Goal: Information Seeking & Learning: Learn about a topic

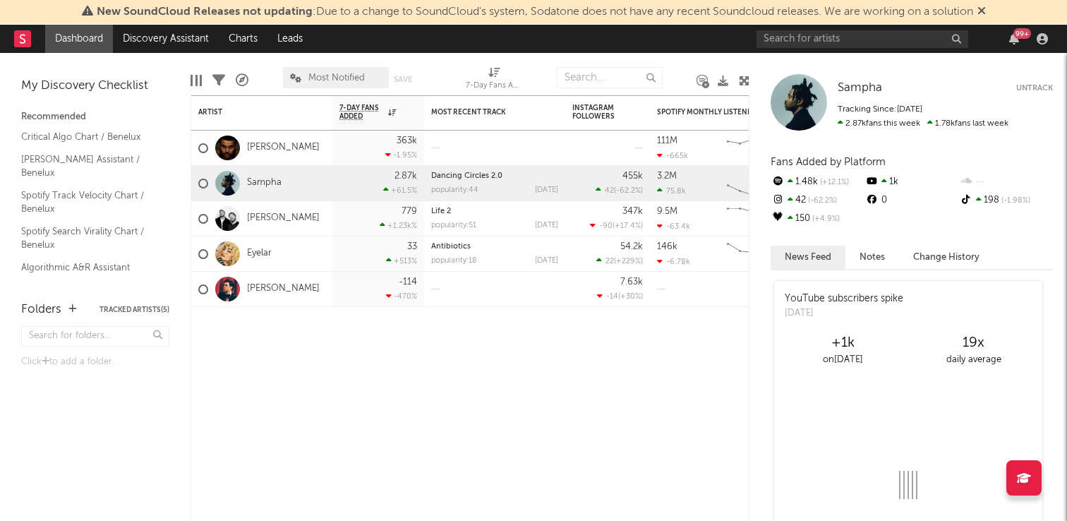
click at [986, 12] on icon at bounding box center [981, 10] width 8 height 11
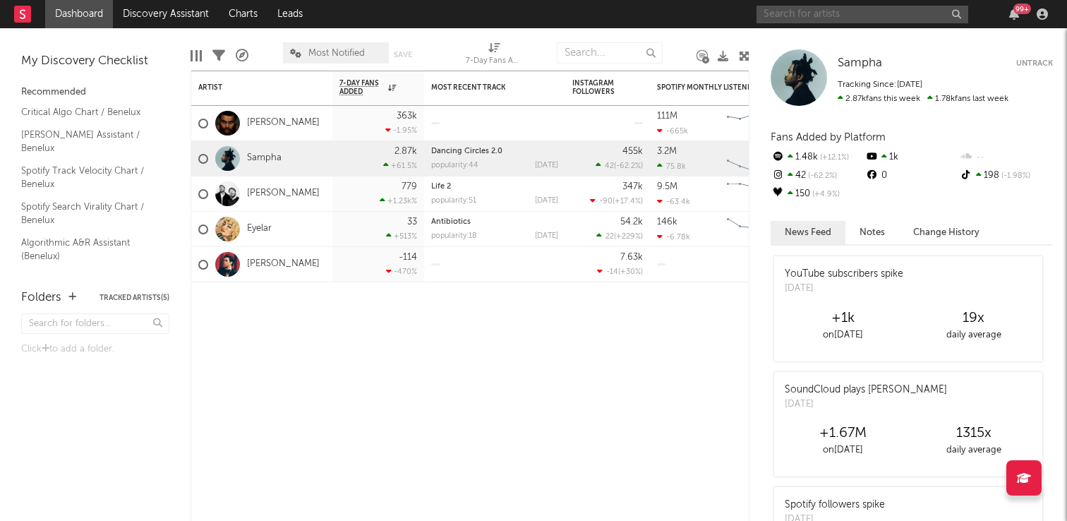
click at [808, 16] on input "text" at bounding box center [862, 15] width 212 height 18
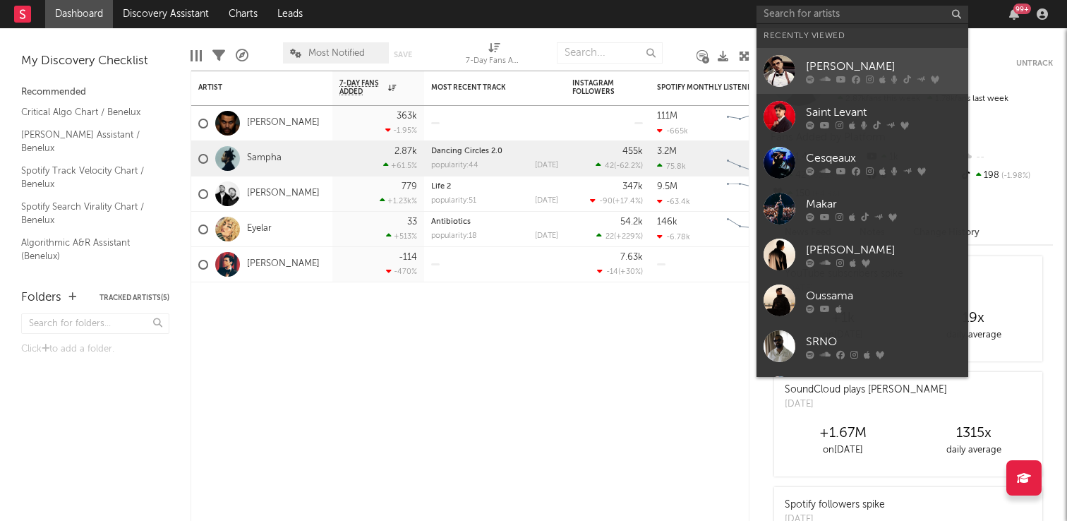
click at [782, 66] on div at bounding box center [779, 71] width 32 height 32
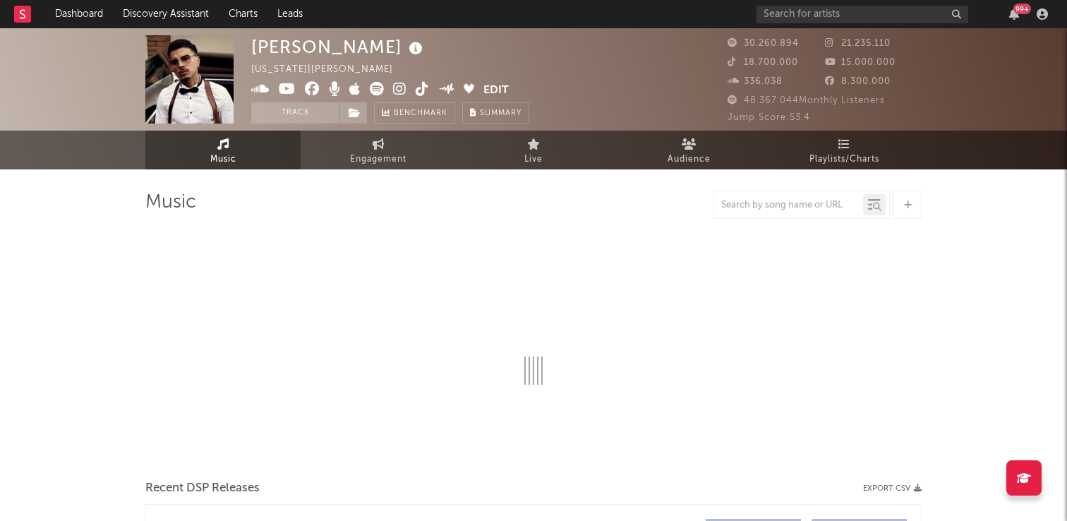
click at [782, 66] on span "18.700.000" at bounding box center [762, 62] width 71 height 9
select select "6m"
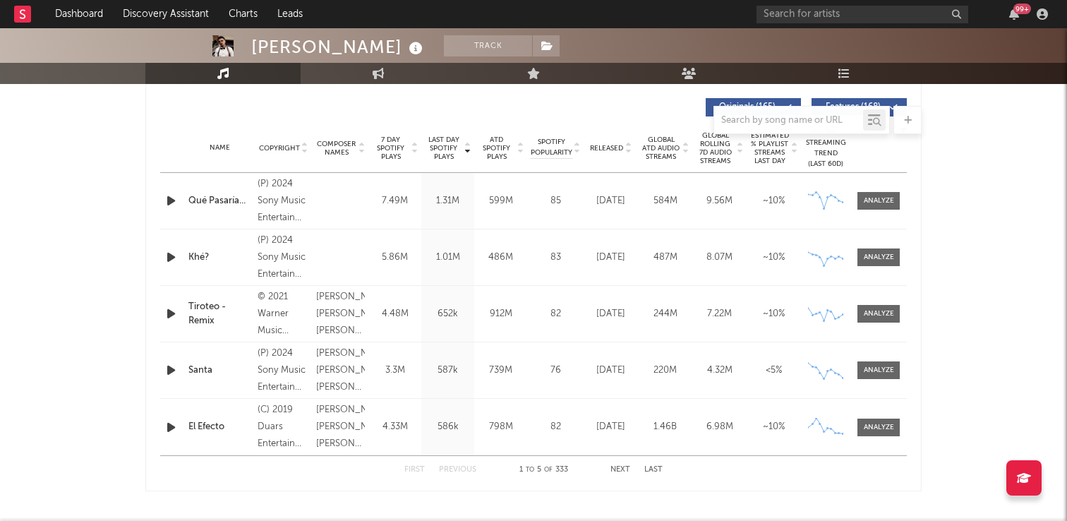
scroll to position [542, 0]
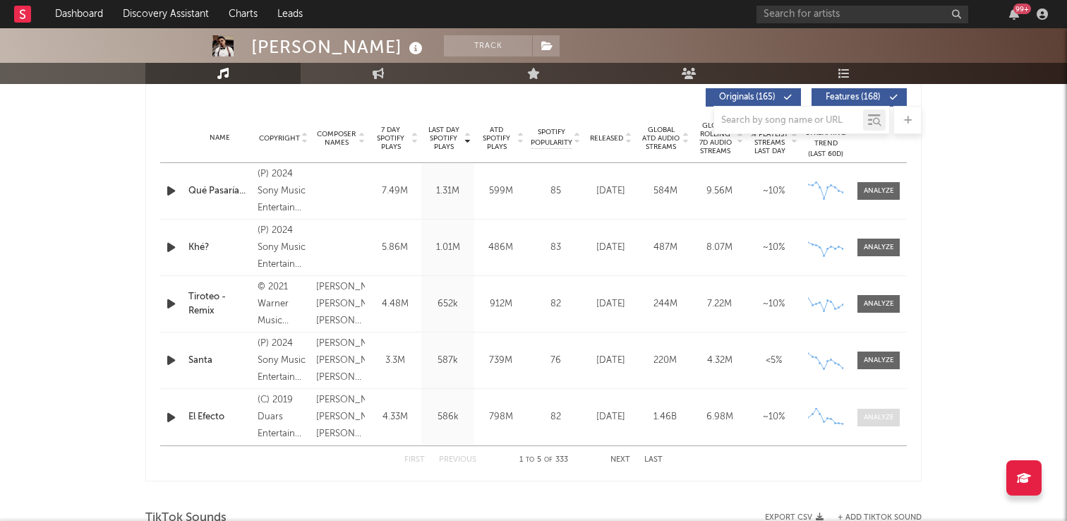
click at [887, 416] on div at bounding box center [879, 417] width 30 height 11
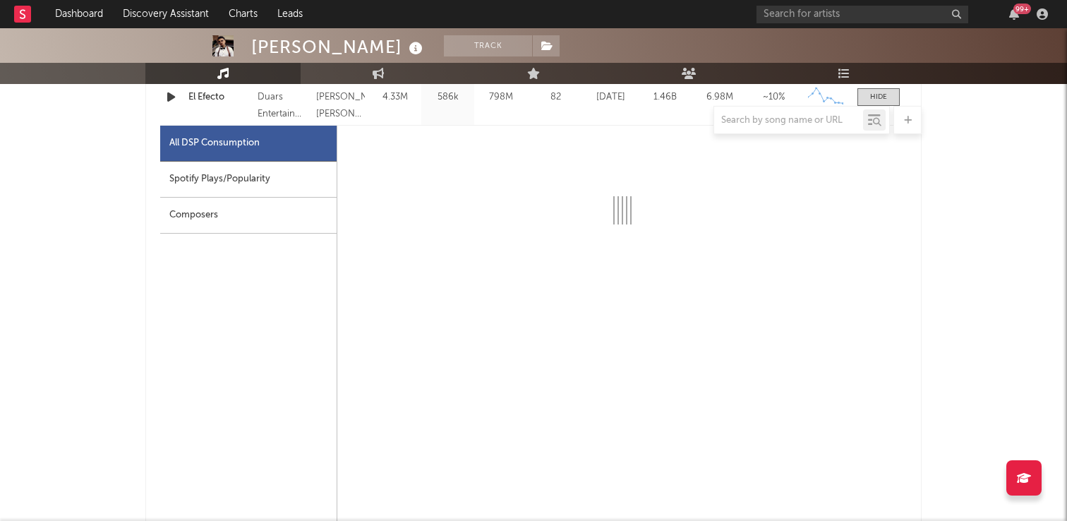
scroll to position [863, 0]
select select "6m"
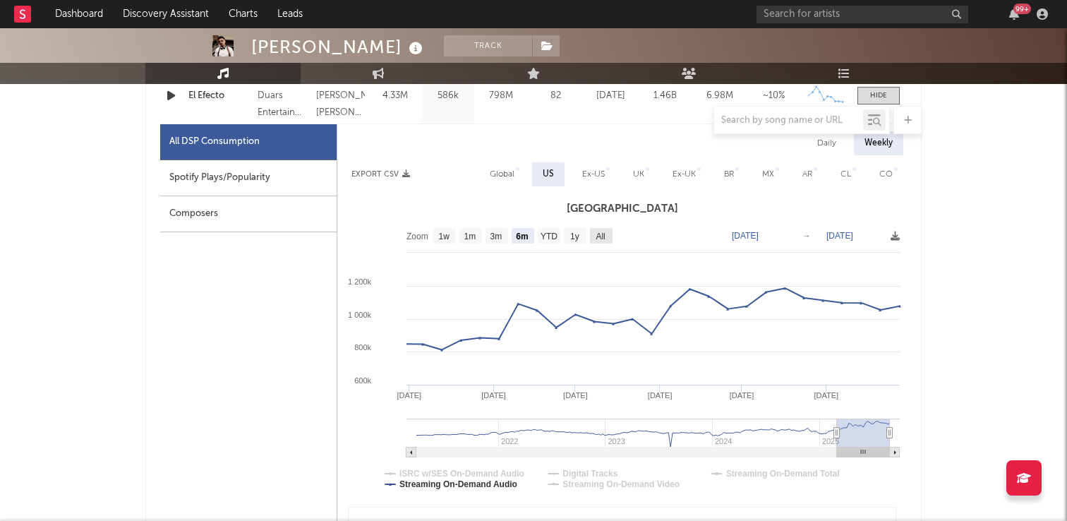
click at [597, 238] on text "All" at bounding box center [599, 236] width 9 height 10
select select "All"
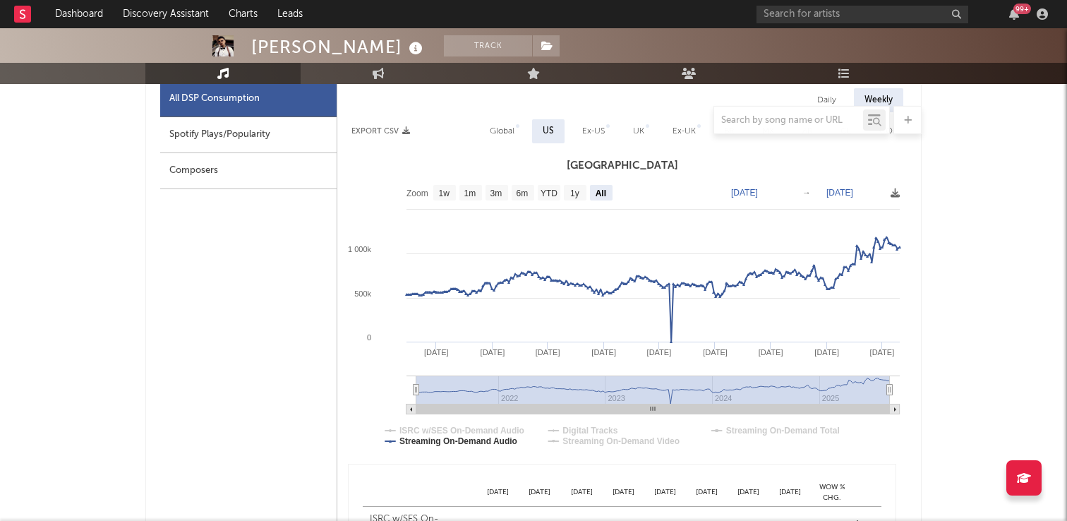
scroll to position [907, 0]
click at [754, 194] on text "[DATE]" at bounding box center [744, 192] width 27 height 10
click at [786, 192] on input "[DATE]" at bounding box center [753, 192] width 66 height 14
click at [794, 159] on h3 "[GEOGRAPHIC_DATA]" at bounding box center [621, 165] width 569 height 17
click at [758, 194] on text "[DATE]" at bounding box center [744, 192] width 27 height 10
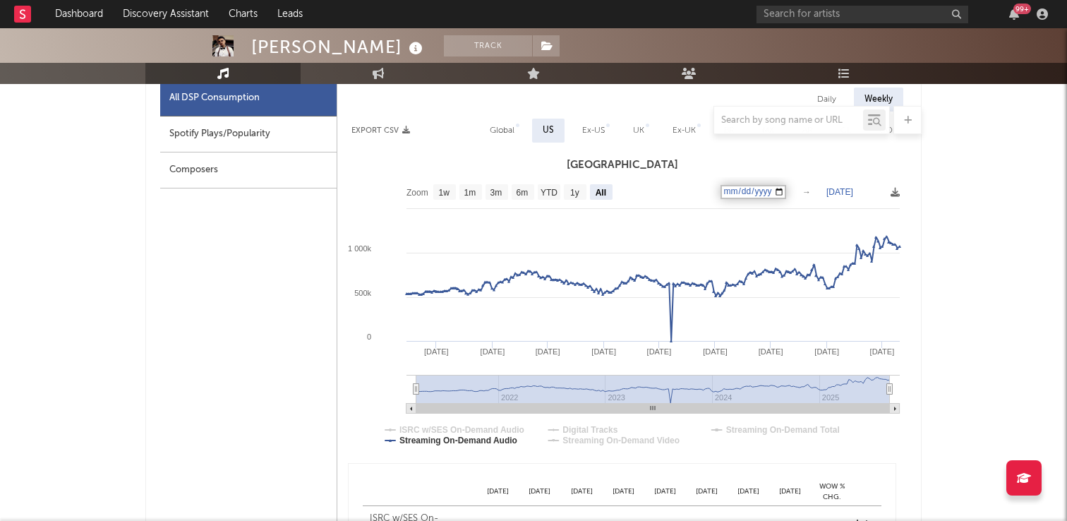
click at [786, 193] on input "[DATE]" at bounding box center [753, 192] width 66 height 14
click at [959, 152] on div "[PERSON_NAME] Track [US_STATE] | [PERSON_NAME] latino Edit Track Benchmark Summ…" at bounding box center [533, 523] width 1067 height 2802
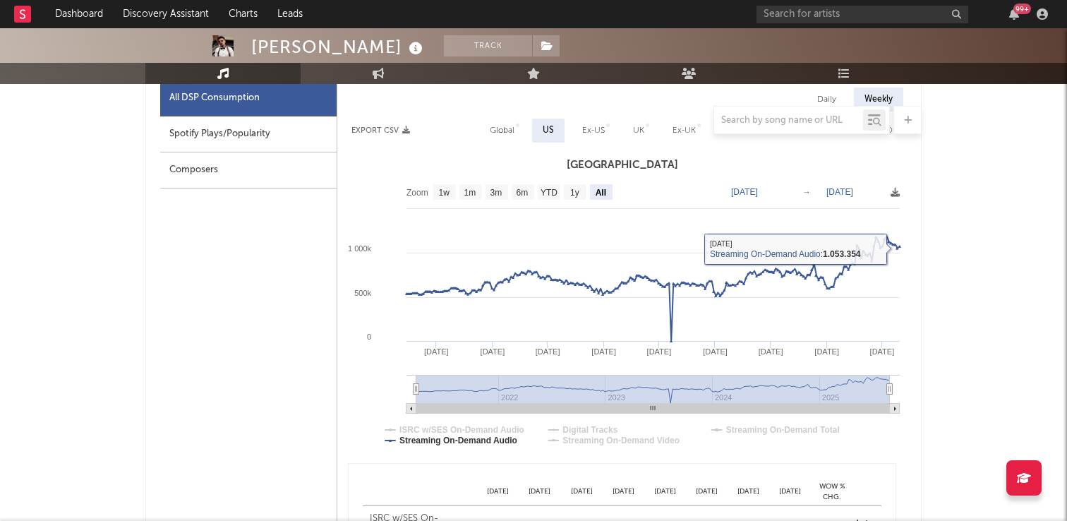
click at [1013, 207] on div "[PERSON_NAME] Track [US_STATE] | [PERSON_NAME] latino Edit Track Benchmark Summ…" at bounding box center [533, 523] width 1067 height 2802
